Goal: Task Accomplishment & Management: Manage account settings

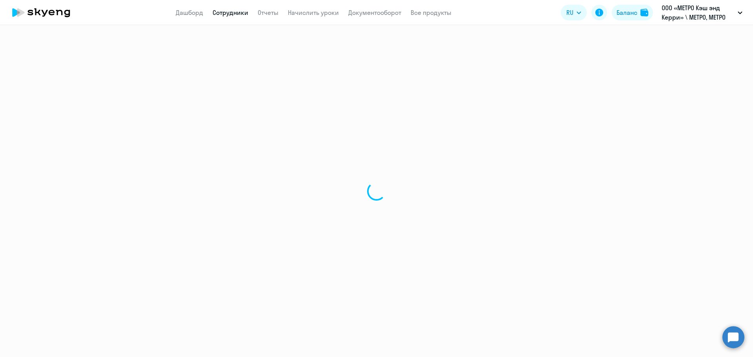
select select "30"
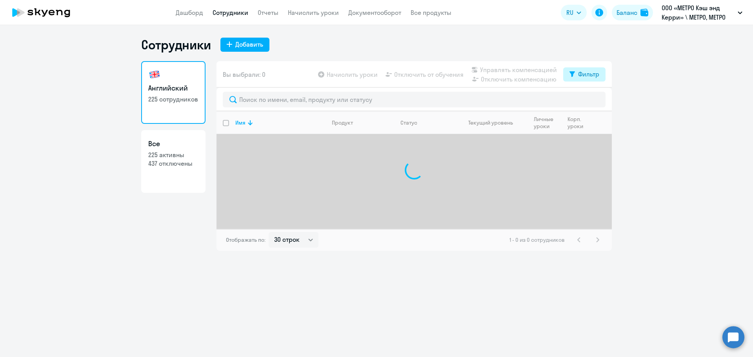
click at [586, 71] on button "Фильтр" at bounding box center [584, 74] width 42 height 14
drag, startPoint x: 604, startPoint y: 100, endPoint x: 595, endPoint y: 99, distance: 8.7
click at [603, 100] on div "Показать отключенных от обучения" at bounding box center [542, 101] width 126 height 33
click at [593, 99] on span at bounding box center [592, 100] width 13 height 8
click at [586, 100] on input "checkbox" at bounding box center [585, 100] width 0 height 0
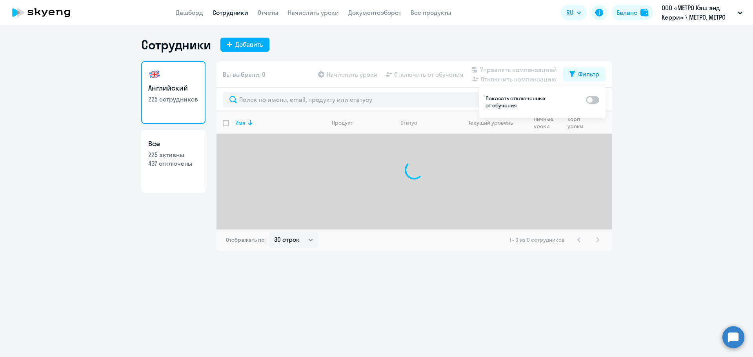
checkbox input "true"
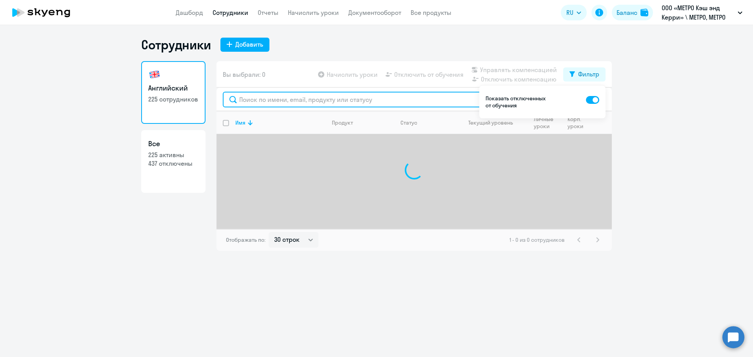
click at [357, 101] on input "text" at bounding box center [414, 100] width 383 height 16
click at [269, 102] on input "симж" at bounding box center [414, 100] width 383 height 16
type input "[PERSON_NAME]"
